Goal: Transaction & Acquisition: Purchase product/service

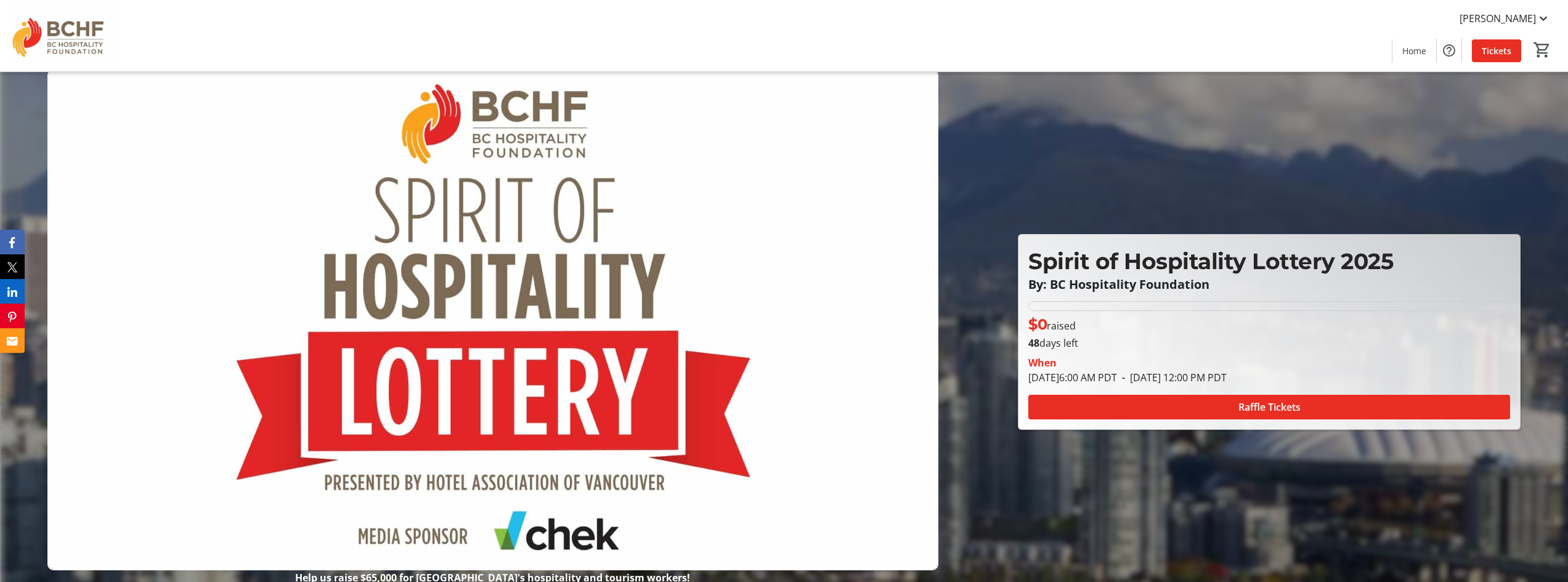
scroll to position [6219, 0]
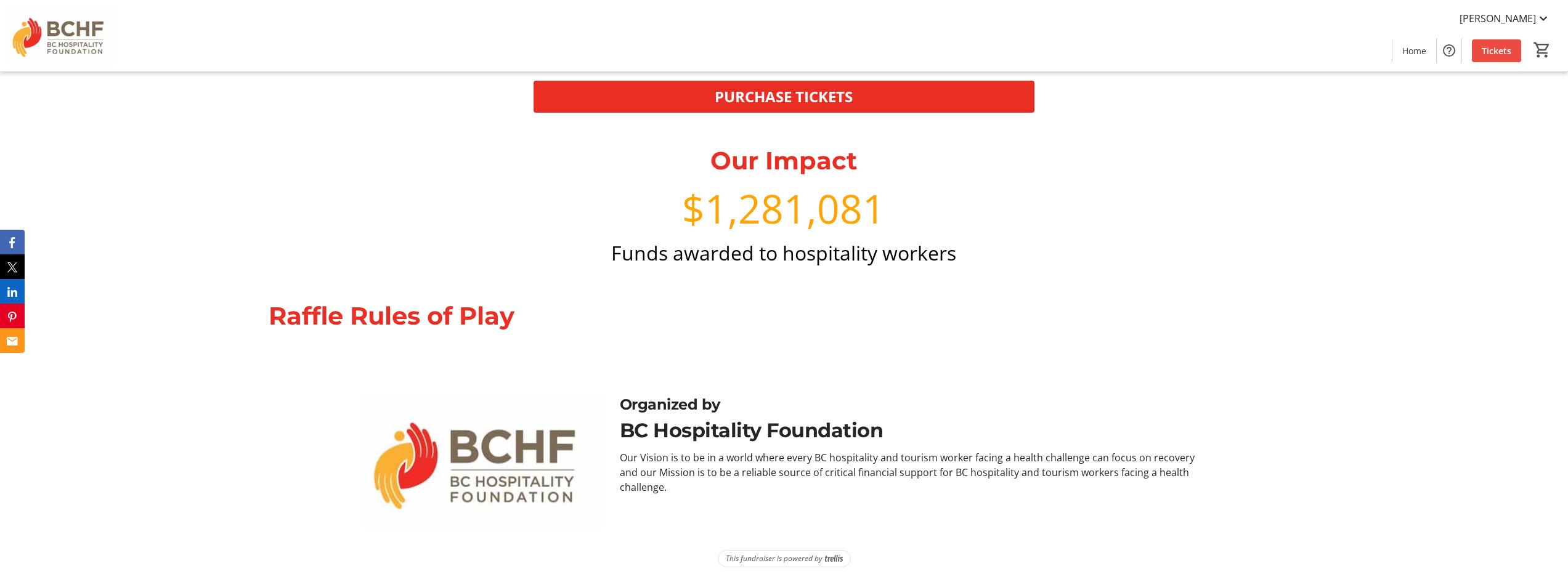
click at [1489, 52] on span "Tickets" at bounding box center [1497, 51] width 30 height 13
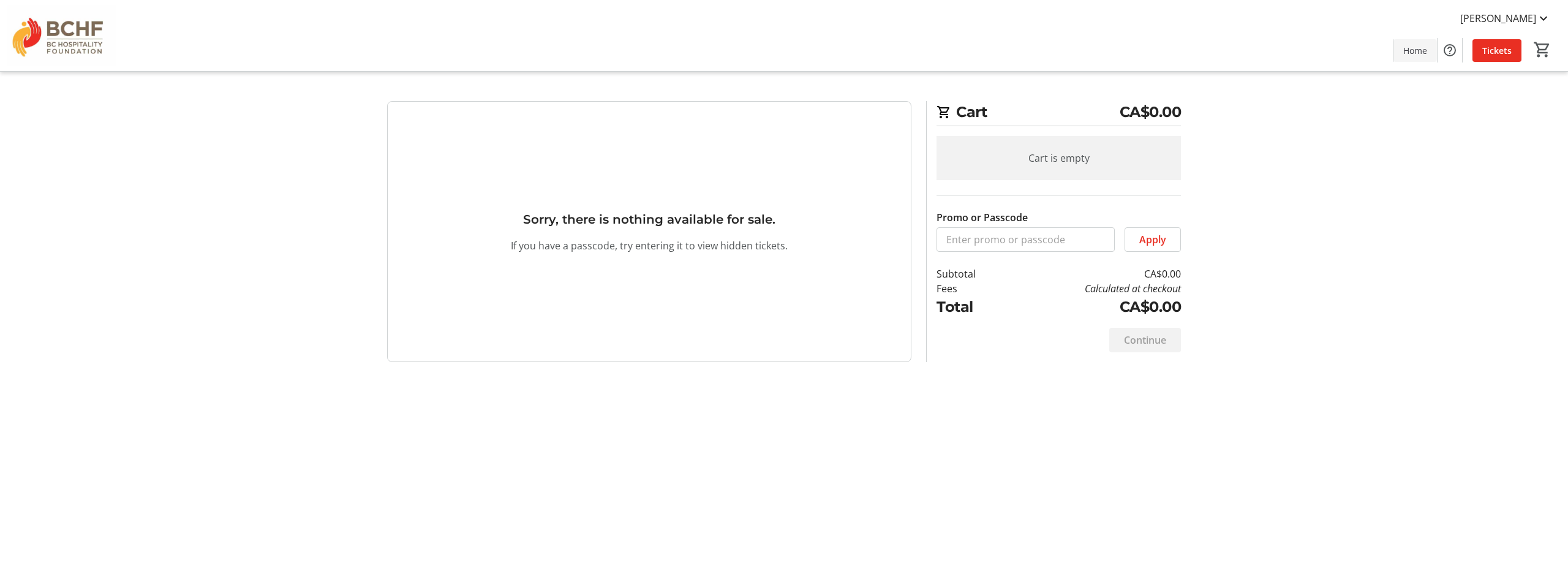
click at [1407, 55] on span "Home" at bounding box center [1414, 50] width 24 height 13
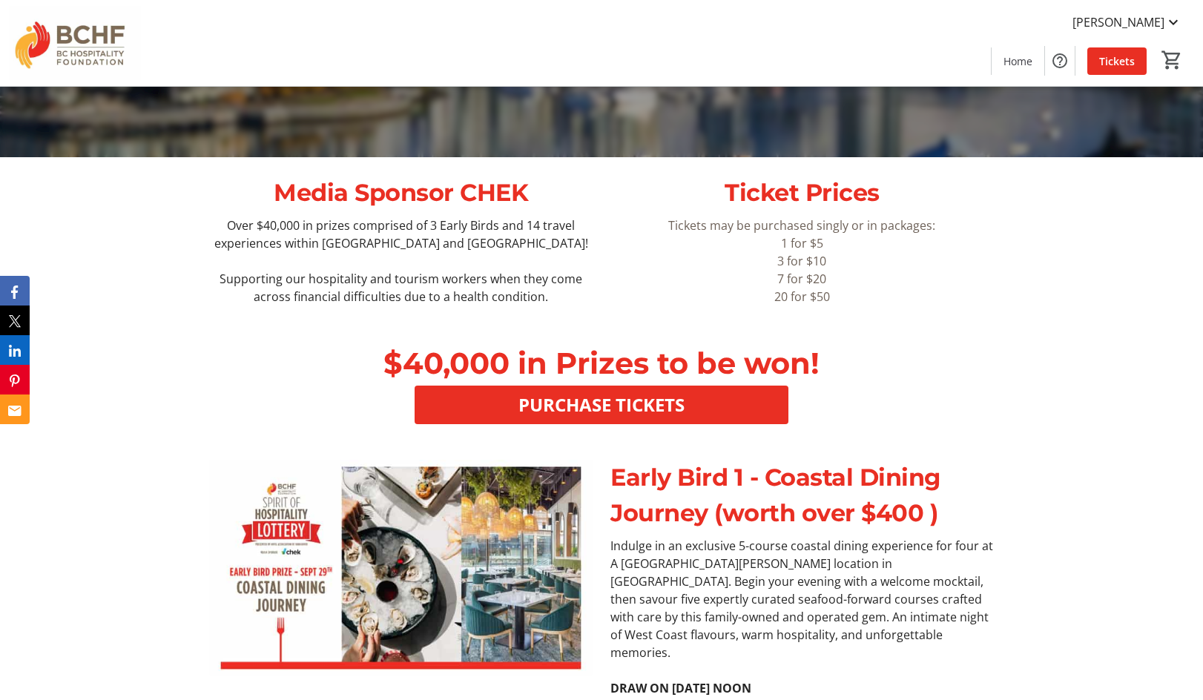
scroll to position [519, 0]
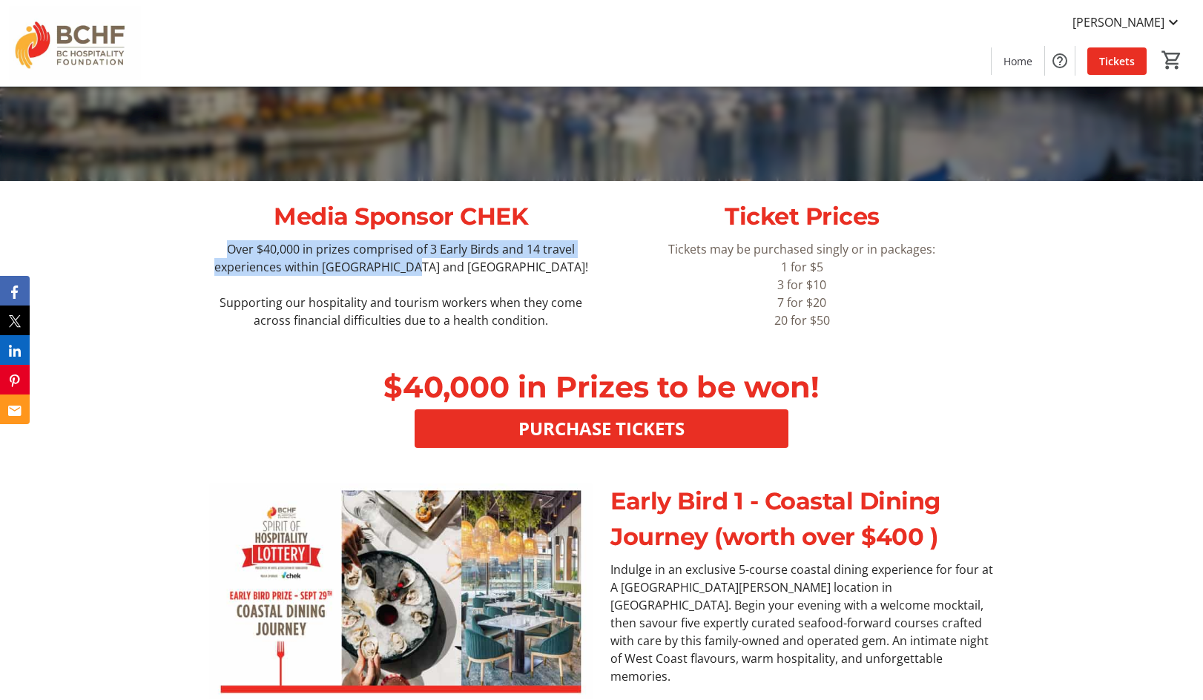
drag, startPoint x: 230, startPoint y: 248, endPoint x: 542, endPoint y: 266, distance: 312.8
click at [542, 266] on p "Over $40,000 in prizes comprised of 3 Early Birds and 14 travel experiences wit…" at bounding box center [400, 258] width 383 height 36
copy p "Over $40,000 in prizes comprised of 3 Early Birds and 14 travel experiences wit…"
